Goal: Communication & Community: Answer question/provide support

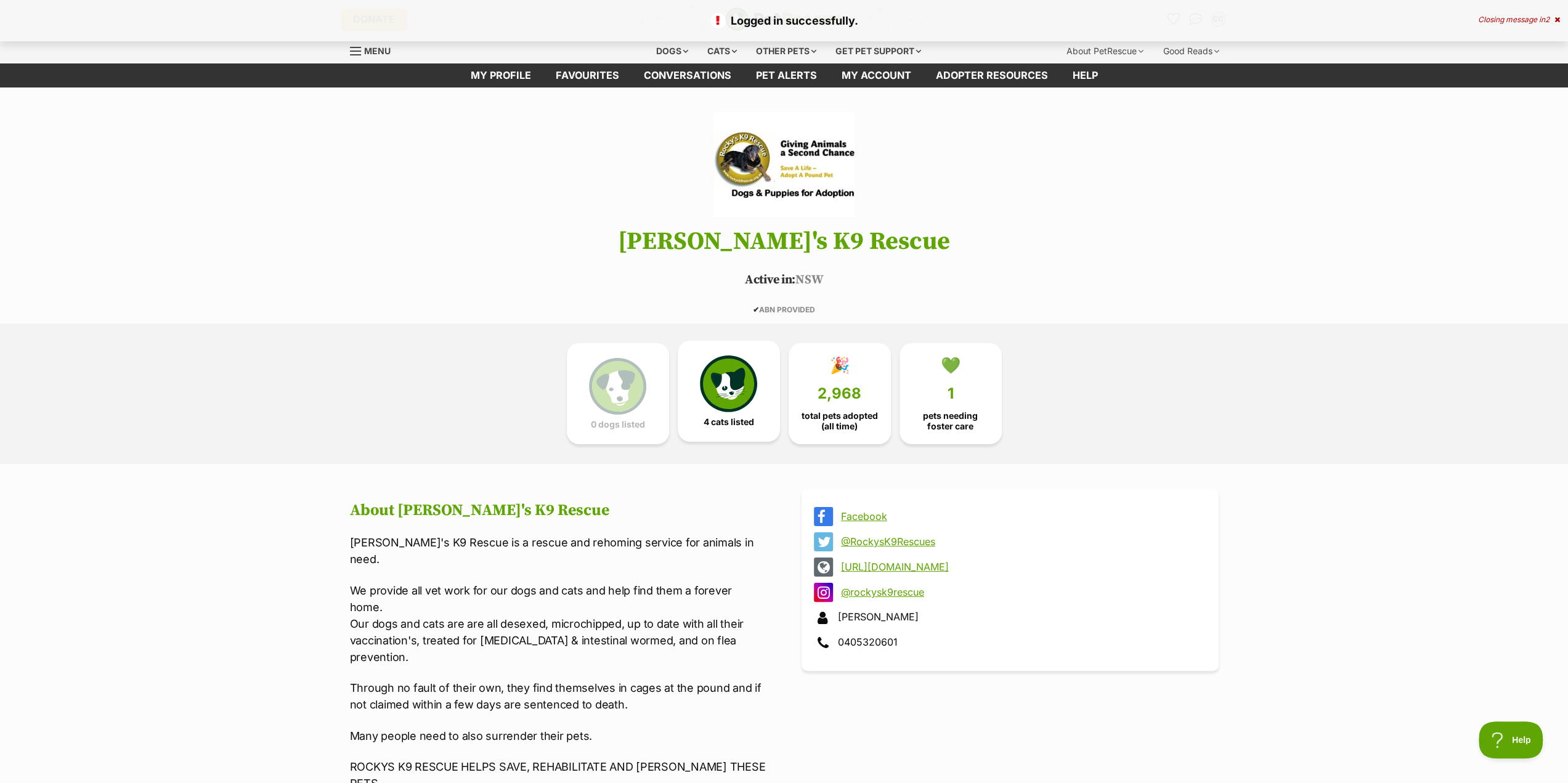
click at [723, 412] on link "4 cats listed" at bounding box center [728, 391] width 102 height 101
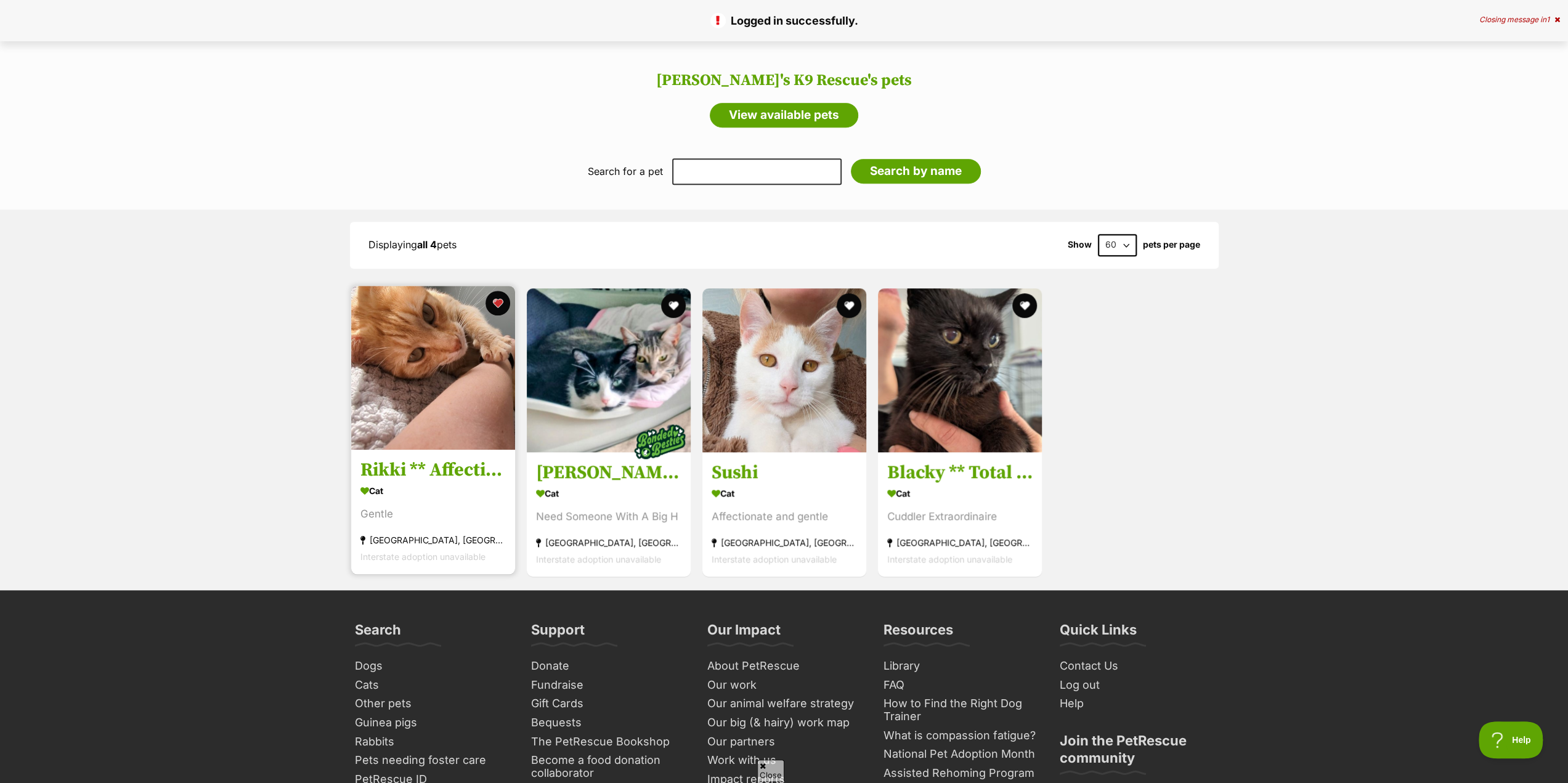
scroll to position [853, 0]
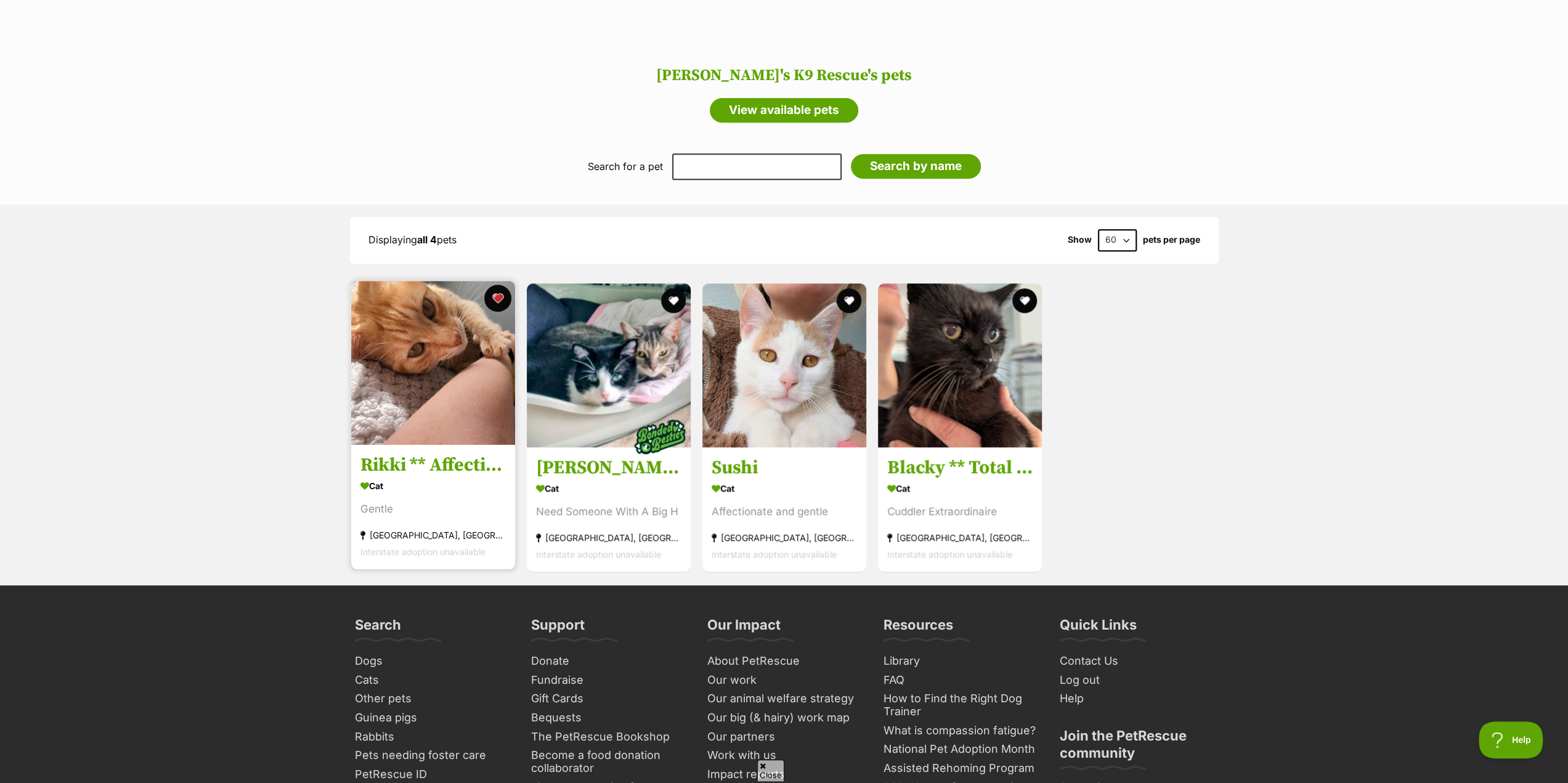
click at [496, 285] on button "favourite" at bounding box center [498, 298] width 27 height 27
click at [495, 285] on button "favourite" at bounding box center [498, 298] width 27 height 27
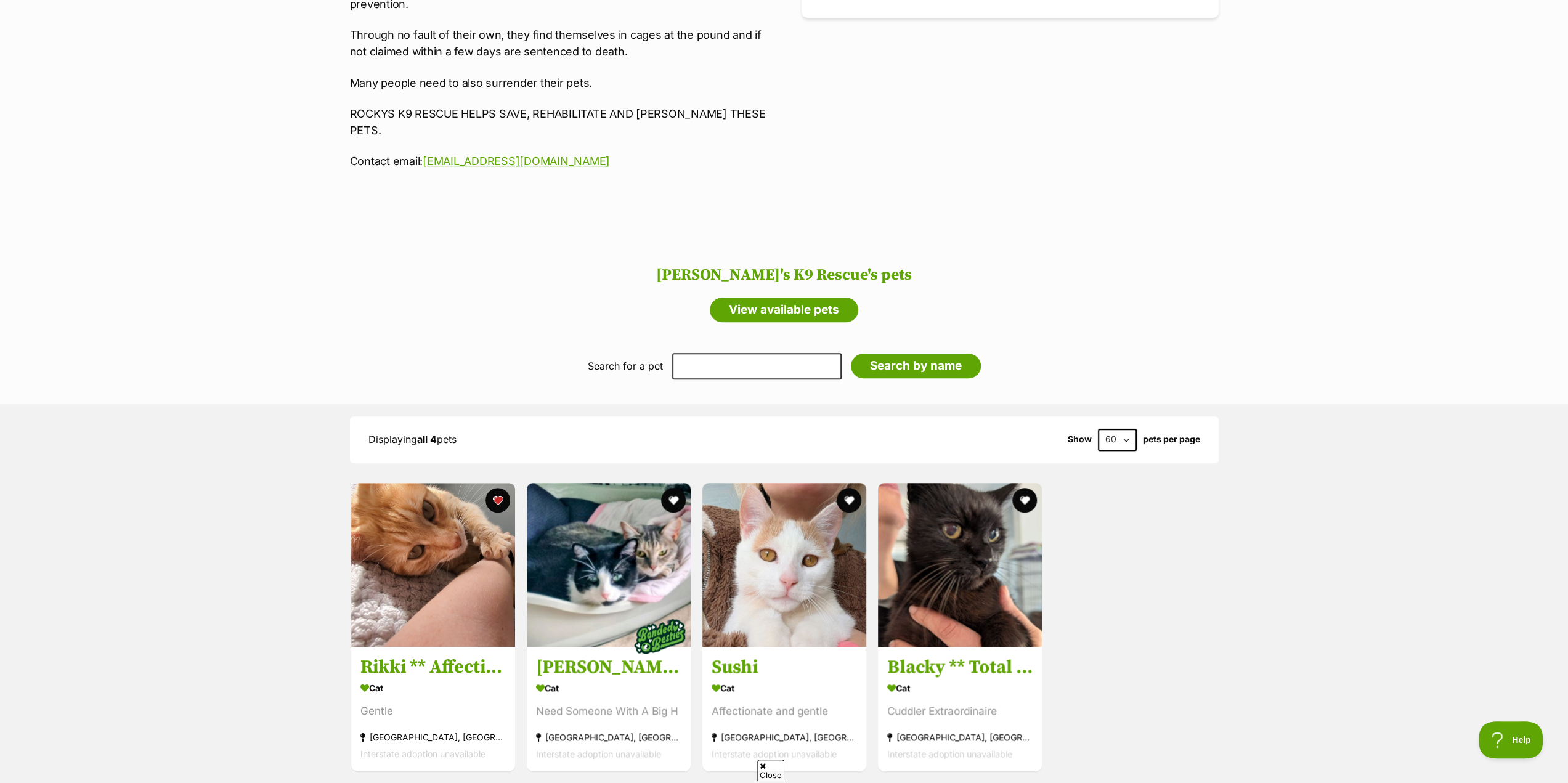
scroll to position [730, 0]
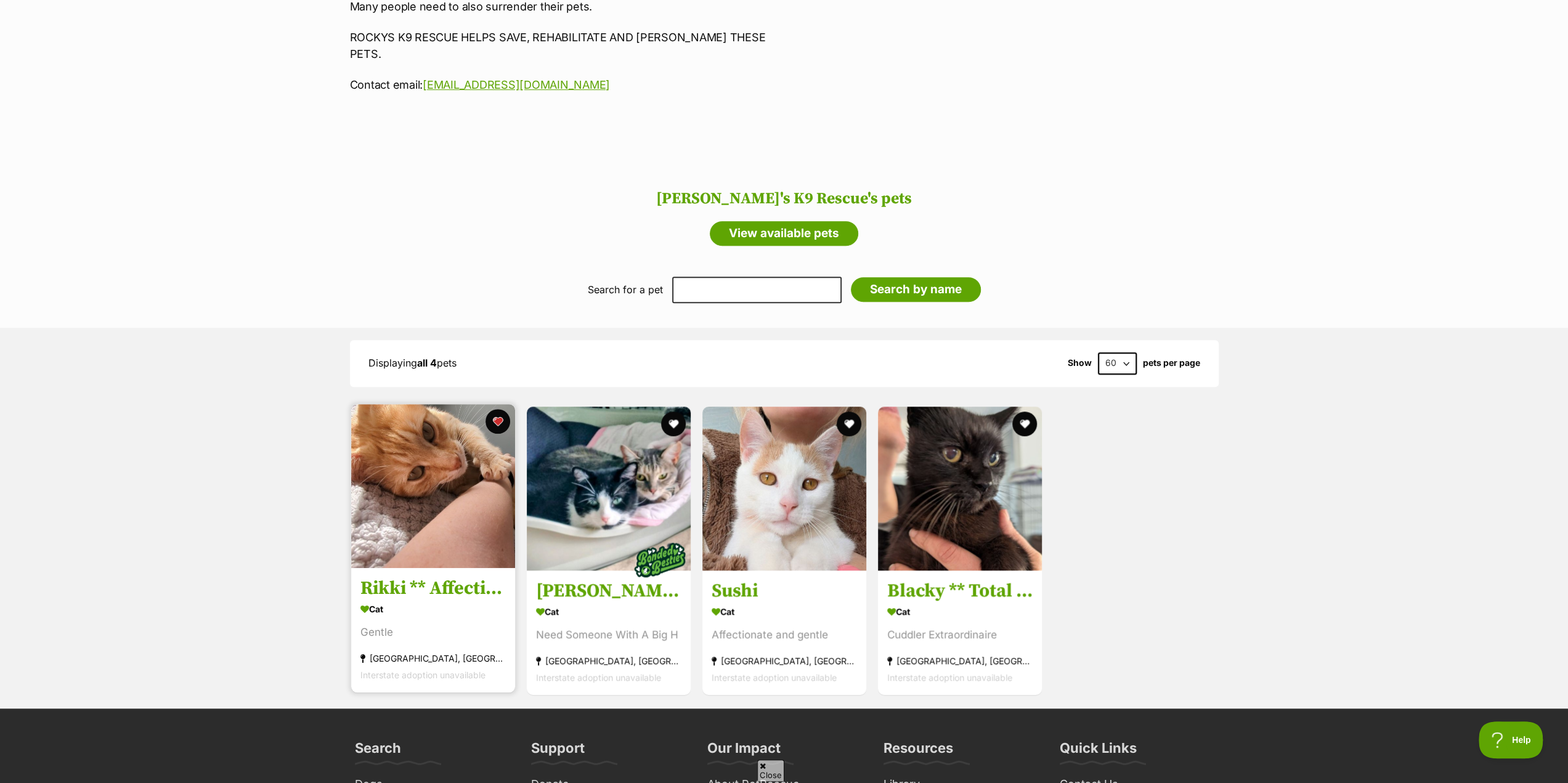
click at [393, 404] on img at bounding box center [433, 486] width 164 height 164
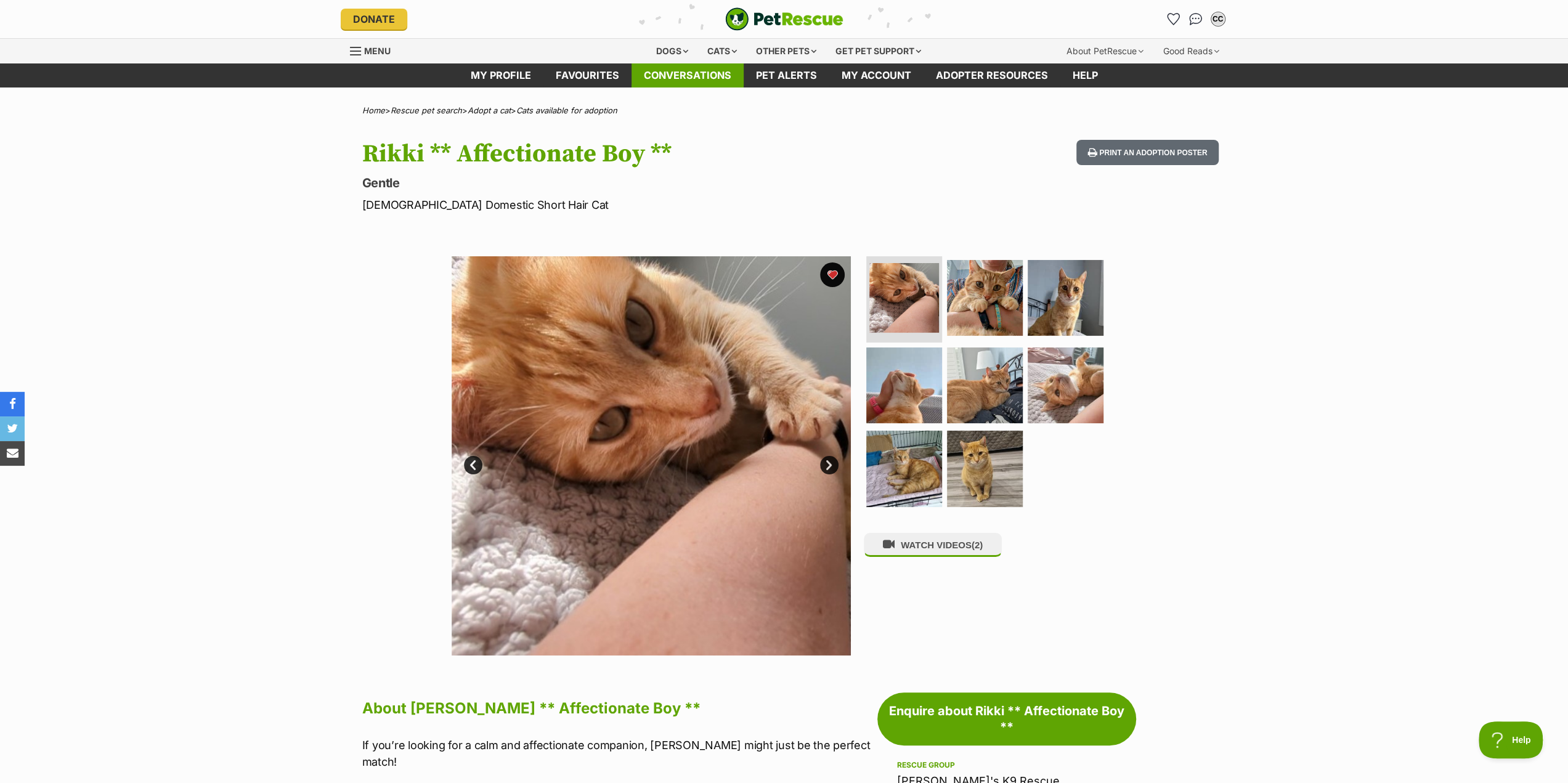
click at [696, 80] on link "Conversations" at bounding box center [687, 75] width 112 height 24
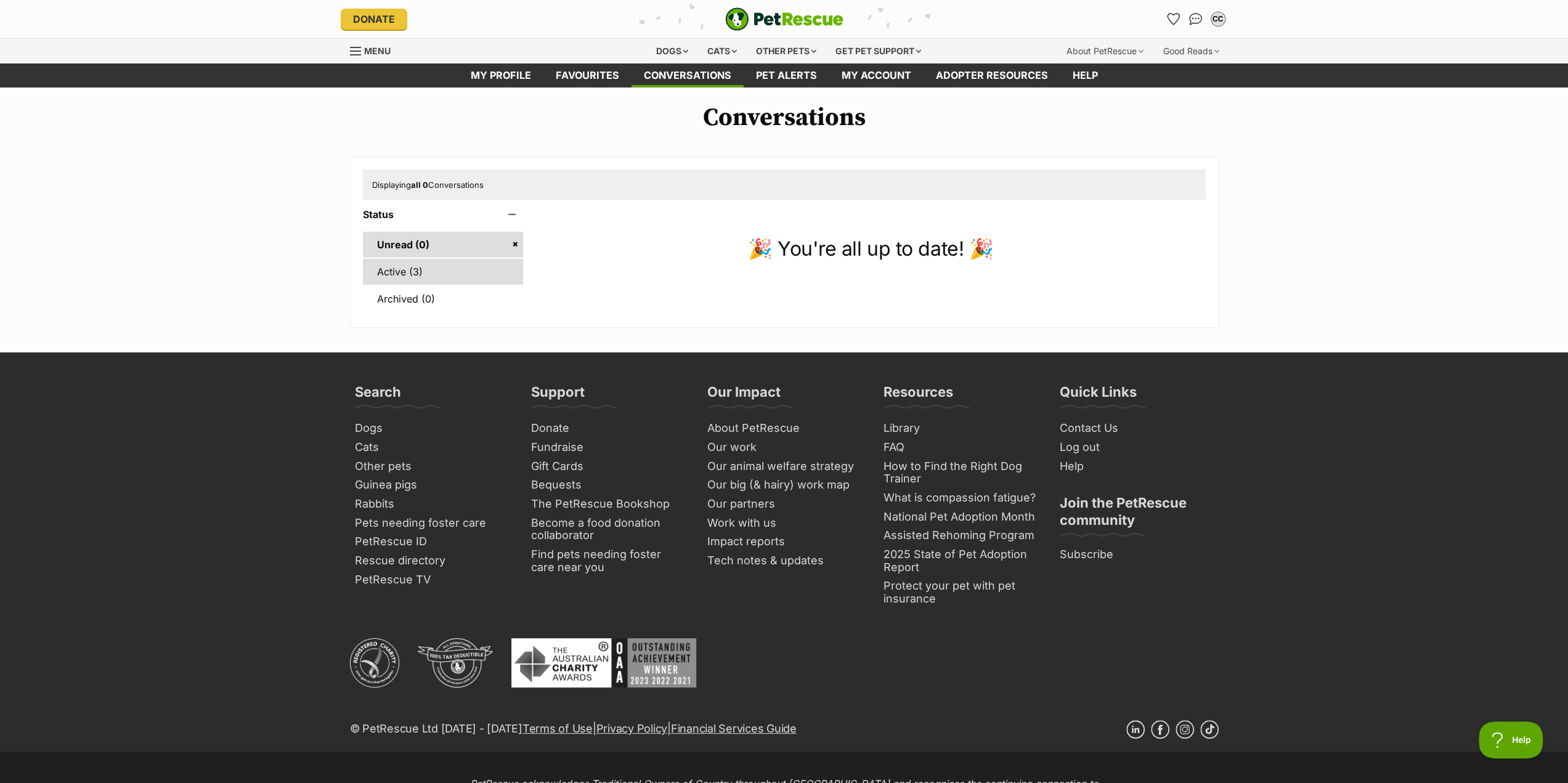
click at [474, 275] on link "Active (3)" at bounding box center [443, 272] width 161 height 26
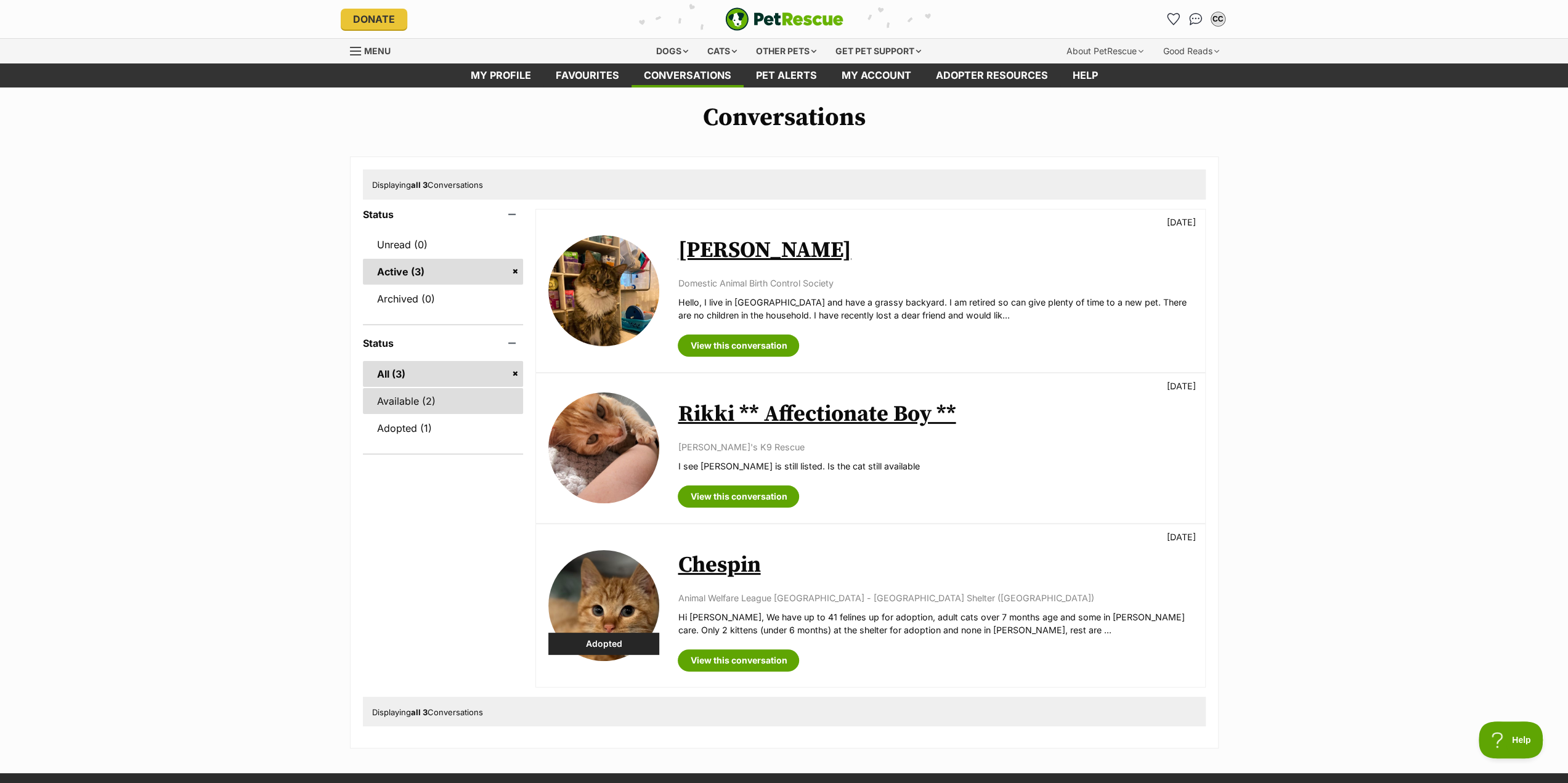
click at [470, 401] on link "Available (2)" at bounding box center [443, 401] width 161 height 26
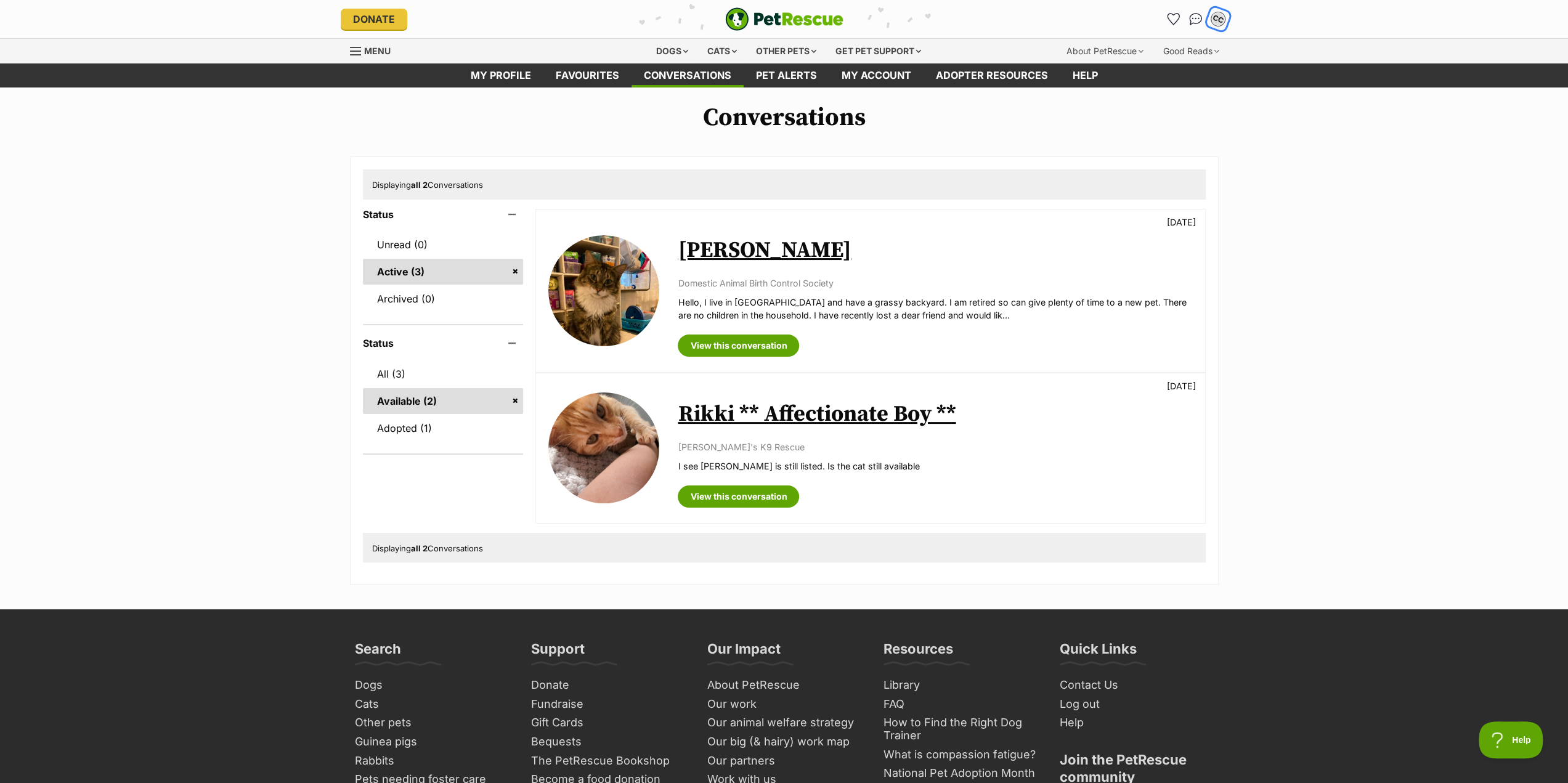
click at [1217, 16] on div "CC" at bounding box center [1218, 19] width 16 height 16
click at [1135, 76] on link "Log out" at bounding box center [1135, 74] width 26 height 10
